Goal: Find specific page/section: Find specific page/section

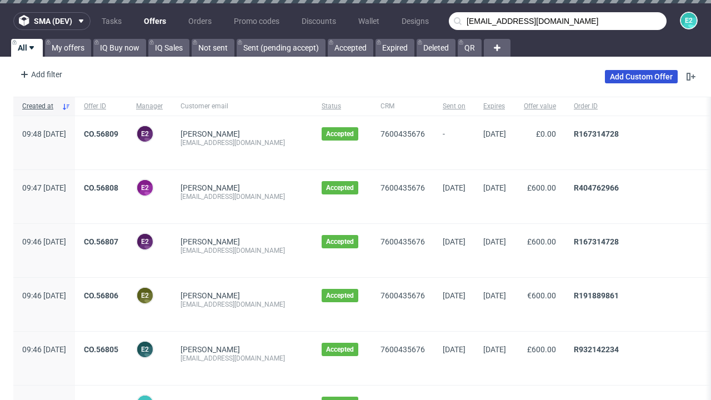
type input "[EMAIL_ADDRESS][DOMAIN_NAME]"
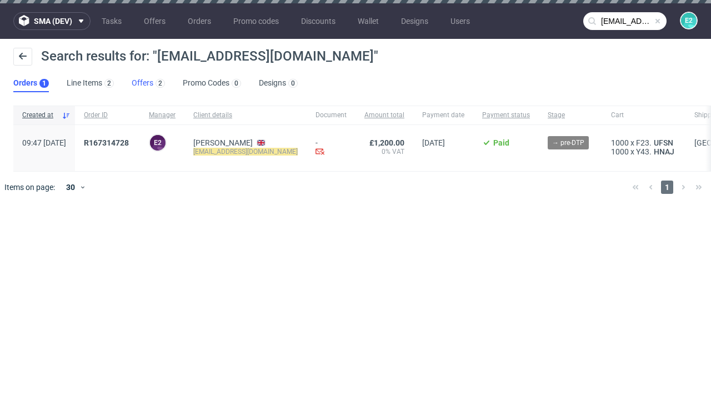
click at [148, 83] on link "Offers 2" at bounding box center [148, 83] width 33 height 18
